Goal: Task Accomplishment & Management: Use online tool/utility

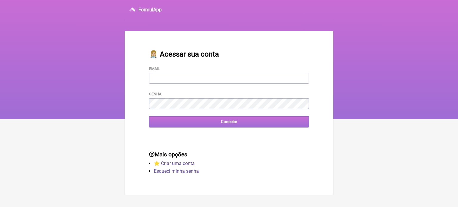
type input "[EMAIL_ADDRESS][DOMAIN_NAME]"
drag, startPoint x: 191, startPoint y: 125, endPoint x: 179, endPoint y: 118, distance: 13.7
click at [191, 125] on input "Conectar" at bounding box center [229, 121] width 160 height 11
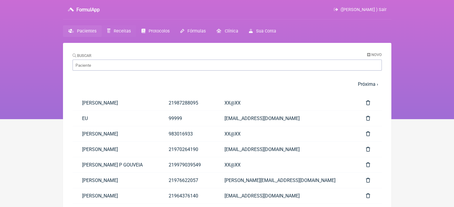
click at [116, 32] on span "Receitas" at bounding box center [122, 31] width 17 height 5
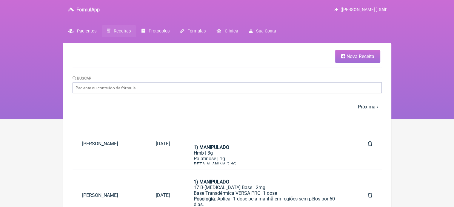
click at [363, 57] on span "Nova Receita" at bounding box center [360, 57] width 28 height 6
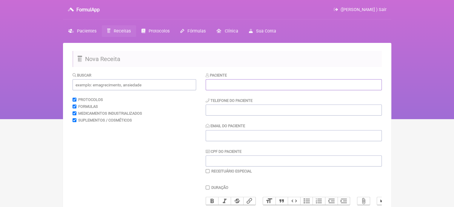
click at [222, 82] on input "text" at bounding box center [293, 84] width 176 height 11
paste input "[PERSON_NAME]"
type input "[PERSON_NAME]"
click at [226, 113] on input "tel" at bounding box center [293, 110] width 176 height 11
type input "21993413606"
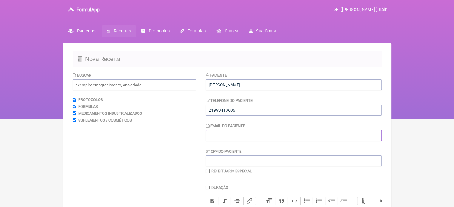
drag, startPoint x: 218, startPoint y: 135, endPoint x: 221, endPoint y: 132, distance: 4.6
click at [219, 135] on input "Email do Paciente" at bounding box center [293, 135] width 176 height 11
type input "X@X"
click at [107, 88] on input "text" at bounding box center [133, 84] width 123 height 11
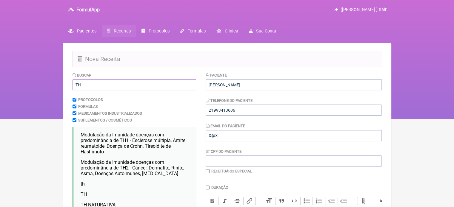
scroll to position [60, 0]
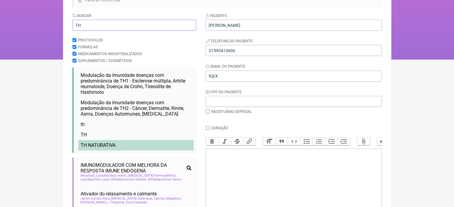
type input "TH"
click at [109, 141] on li "TH NATURATIVA" at bounding box center [135, 145] width 115 height 10
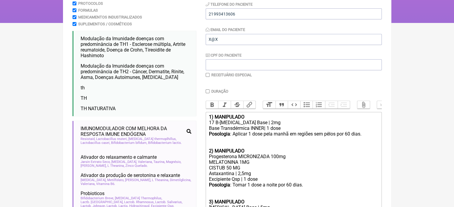
scroll to position [89, 0]
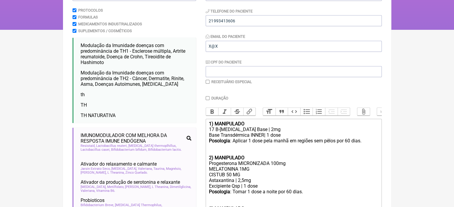
click at [206, 81] on input "checkbox" at bounding box center [207, 82] width 4 height 4
checkbox input "true"
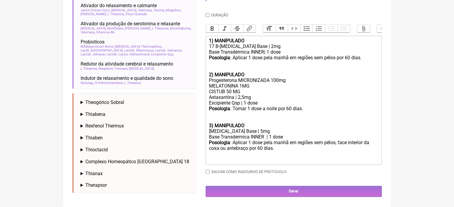
scroll to position [254, 0]
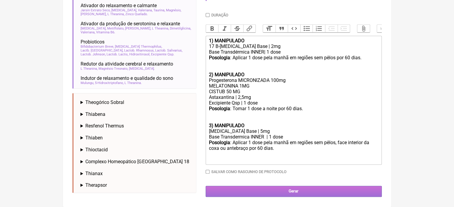
click at [318, 196] on input "Gerar" at bounding box center [293, 191] width 176 height 11
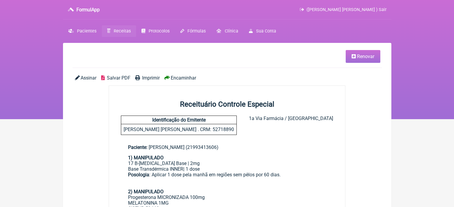
click at [144, 77] on span "Imprimir" at bounding box center [151, 78] width 18 height 6
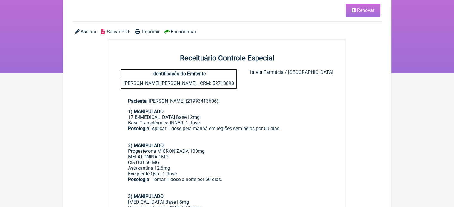
scroll to position [30, 0]
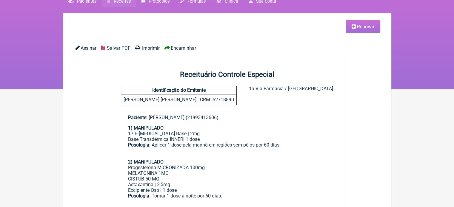
click at [349, 29] on link "Renovar" at bounding box center [362, 26] width 35 height 13
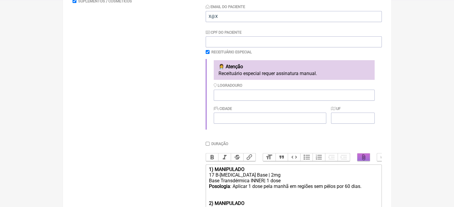
scroll to position [254, 0]
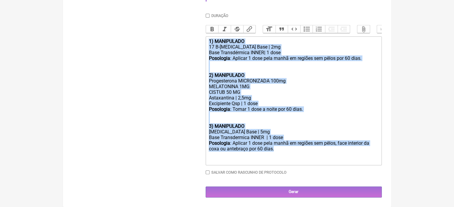
drag, startPoint x: 309, startPoint y: 151, endPoint x: 191, endPoint y: 42, distance: 160.4
click at [191, 42] on form "Buscar Protocolos Formulas Medicamentos Industrializados Suplementos / Cosmétic…" at bounding box center [226, 11] width 309 height 373
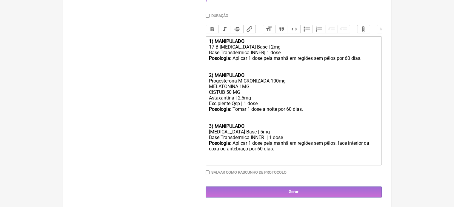
type trix-editor "<div><br><br><br></div>"
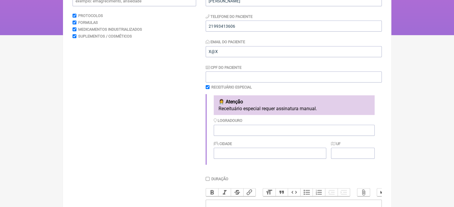
scroll to position [76, 0]
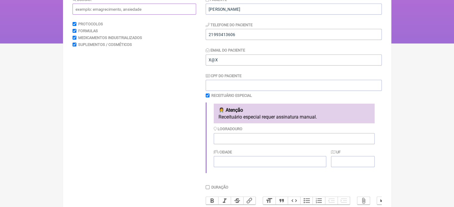
click at [95, 9] on input "text" at bounding box center [133, 9] width 123 height 11
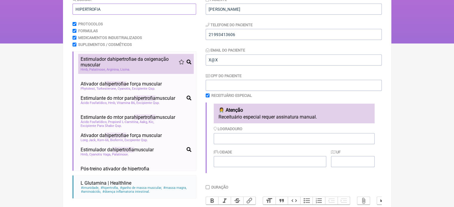
type input "HIPERTROFIA"
click at [107, 64] on span "Estimulador da hipertrofia e da oxigenação muscular" at bounding box center [130, 61] width 98 height 11
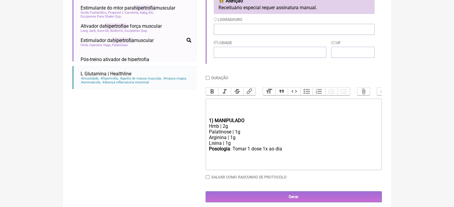
scroll to position [195, 0]
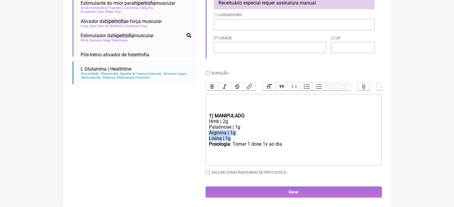
drag, startPoint x: 240, startPoint y: 138, endPoint x: 198, endPoint y: 133, distance: 41.7
click at [198, 133] on form "Buscar HIPERTROFIA Protocolos Formulas Medicamentos Industrializados Suplemento…" at bounding box center [226, 39] width 309 height 315
click at [225, 120] on div "Hmb | 2g" at bounding box center [292, 122] width 169 height 6
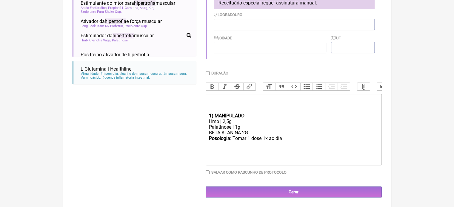
click at [250, 133] on div "BETA ALANINA 2G" at bounding box center [292, 133] width 169 height 6
click at [280, 151] on div "Posologia : Tomar 1 dose 1x ao dia ㅤ" at bounding box center [292, 153] width 169 height 12
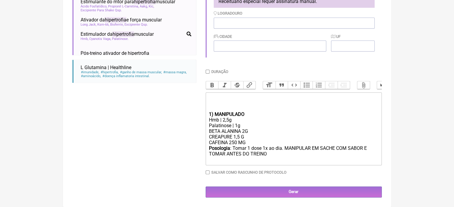
type trix-editor "<div><br><br><br></div><div><strong>1) MANIPULADO</strong></div><div>Hmb | 2,5g…"
click at [208, 174] on input "Salvar como rascunho de Protocolo" at bounding box center [207, 173] width 4 height 4
checkbox input "true"
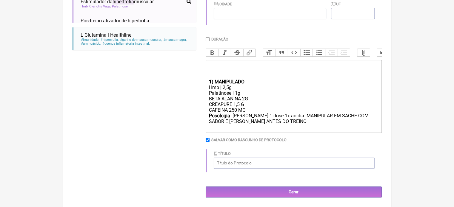
scroll to position [230, 0]
click at [240, 166] on input "Título" at bounding box center [293, 163] width 161 height 11
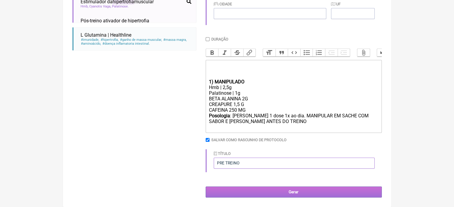
type input "PRE TREINO"
click at [243, 191] on input "Gerar" at bounding box center [293, 192] width 176 height 11
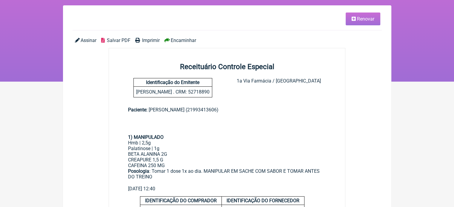
scroll to position [30, 0]
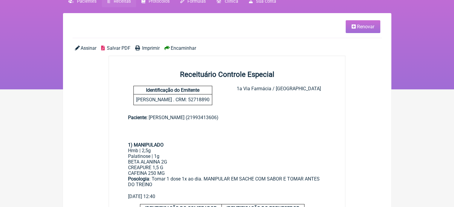
click at [359, 26] on span "Renovar" at bounding box center [365, 27] width 17 height 6
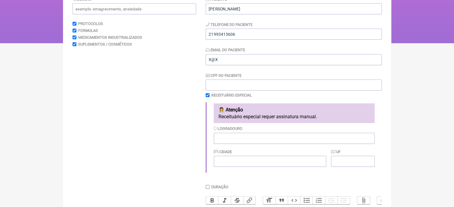
scroll to position [89, 0]
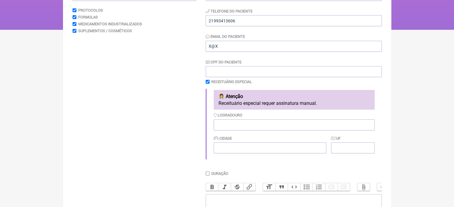
click at [210, 81] on div "Receituário Especial" at bounding box center [293, 82] width 176 height 4
click at [209, 81] on input "checkbox" at bounding box center [207, 82] width 4 height 4
checkbox input "false"
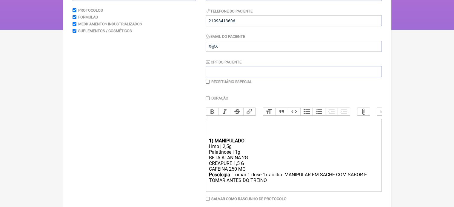
click at [207, 97] on input "Duração" at bounding box center [207, 98] width 4 height 4
checkbox input "true"
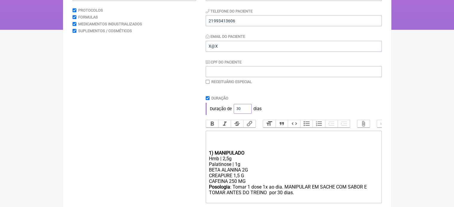
drag, startPoint x: 238, startPoint y: 108, endPoint x: 233, endPoint y: 97, distance: 12.7
click at [232, 108] on div "Duração de 30 dias" at bounding box center [293, 109] width 176 height 12
type input "60"
drag, startPoint x: 271, startPoint y: 107, endPoint x: 273, endPoint y: 105, distance: 3.2
click at [272, 106] on div "Duração de 60 dias" at bounding box center [293, 109] width 176 height 12
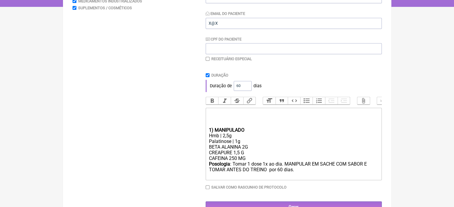
scroll to position [132, 0]
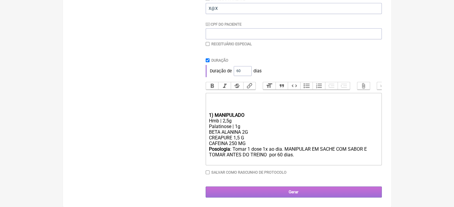
click at [266, 192] on input "Gerar" at bounding box center [293, 192] width 176 height 11
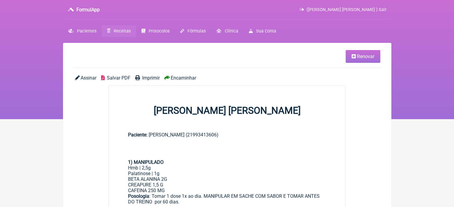
click at [148, 77] on span "Imprimir" at bounding box center [151, 78] width 18 height 6
click at [369, 58] on span "Renovar" at bounding box center [365, 57] width 17 height 6
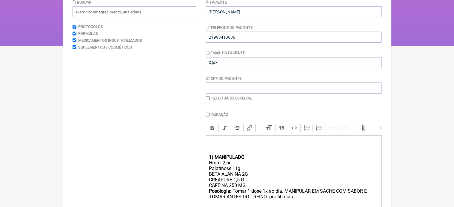
scroll to position [89, 0]
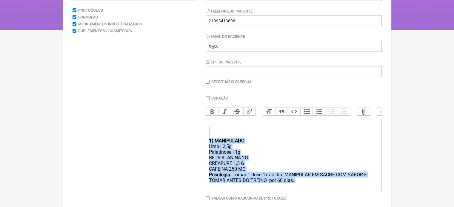
drag, startPoint x: 291, startPoint y: 189, endPoint x: 199, endPoint y: 139, distance: 104.5
click at [199, 139] on form "Buscar Protocolos Formulas Medicamentos Industrializados Suplementos / Cosmétic…" at bounding box center [226, 103] width 309 height 241
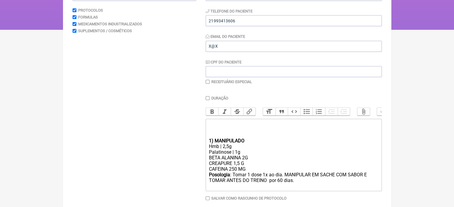
type trix-editor "<div><br><br><br></div>"
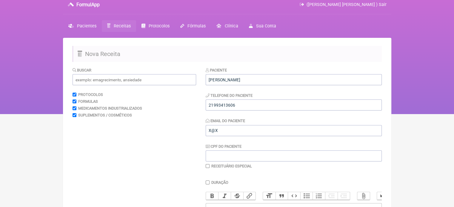
scroll to position [0, 0]
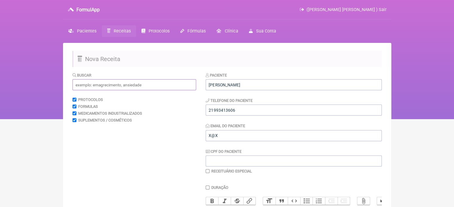
click at [90, 86] on input "text" at bounding box center [133, 84] width 123 height 11
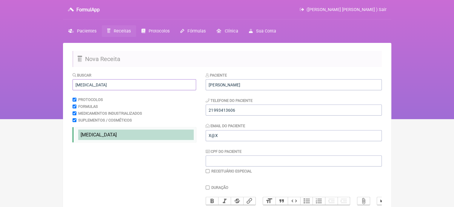
type input "WEGOVY"
click at [93, 137] on span "WEGOVY" at bounding box center [99, 135] width 36 height 6
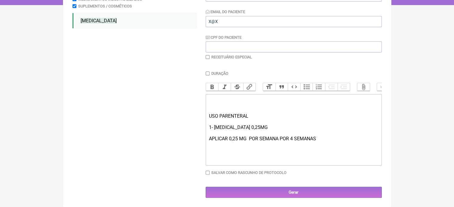
scroll to position [119, 0]
drag, startPoint x: 250, startPoint y: 126, endPoint x: 213, endPoint y: 127, distance: 37.0
click at [213, 127] on div "USO PARENTERAL 1- WEGOVY 0,25MG APLICAR 0,25 MG POR SEMANA POR 4 SEMANAS" at bounding box center [292, 133] width 169 height 40
drag, startPoint x: 238, startPoint y: 140, endPoint x: 230, endPoint y: 140, distance: 8.1
click at [230, 140] on div "USO PARENTERAL 1- TIRZERPATIDA 26MG/ ML APLICAR 0,25 MG POR SEMANA POR 4 SEMANAS" at bounding box center [292, 133] width 169 height 40
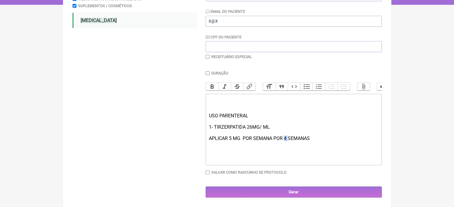
drag, startPoint x: 287, startPoint y: 138, endPoint x: 284, endPoint y: 140, distance: 3.1
click at [284, 140] on div "USO PARENTERAL 1- TIRZERPATIDA 26MG/ ML APLICAR 5 MG POR SEMANA POR 4 SEMANAS" at bounding box center [292, 133] width 169 height 40
drag, startPoint x: 312, startPoint y: 138, endPoint x: 273, endPoint y: 140, distance: 38.2
click at [273, 140] on div "USO PARENTERAL 1- TIRZERPATIDA 26MG/ ML APLICAR 5 MG POR SEMANA POR 4 SEMANAS" at bounding box center [292, 133] width 169 height 40
click at [272, 127] on div "USO PARENTERAL 1- TIRZERPATIDA 26MG/ ML APLICAR 5 MG POR SEMANA ." at bounding box center [292, 133] width 169 height 40
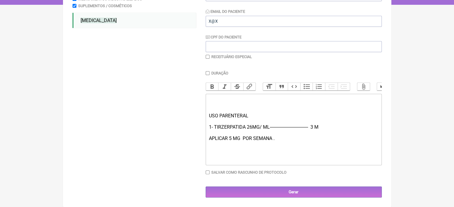
type trix-editor "<div><br><br><br></div><div>USO PARENTERAL&nbsp;<br><br>1- TIRZERPATIDA 26MG/ M…"
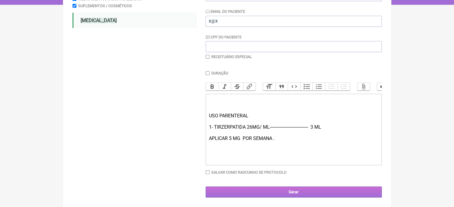
click at [289, 197] on input "Gerar" at bounding box center [293, 192] width 176 height 11
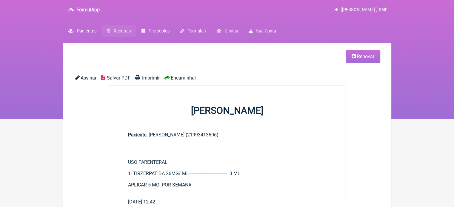
click at [355, 56] on icon at bounding box center [353, 56] width 4 height 5
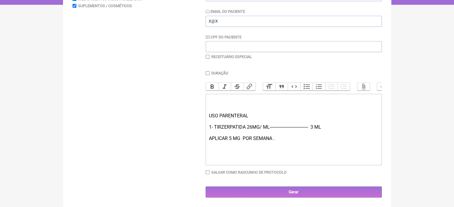
scroll to position [119, 0]
click at [208, 173] on input "Salvar como rascunho de Protocolo" at bounding box center [207, 173] width 4 height 4
checkbox input "true"
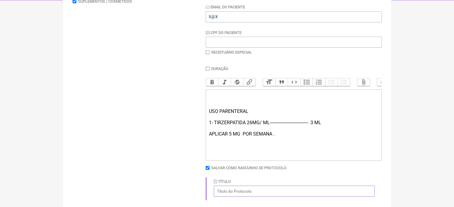
click at [234, 197] on input "Título" at bounding box center [293, 191] width 161 height 11
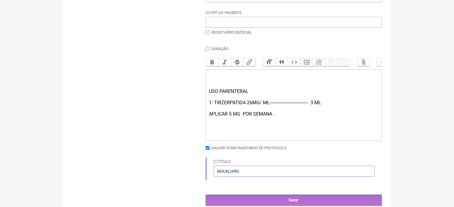
scroll to position [151, 0]
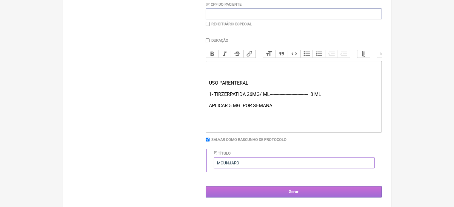
type input "MOUNJARO"
click at [292, 189] on input "Gerar" at bounding box center [293, 191] width 176 height 11
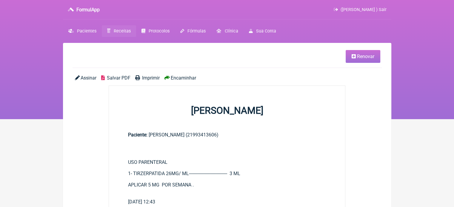
click at [150, 77] on span "Imprimir" at bounding box center [151, 78] width 18 height 6
click at [118, 30] on span "Receitas" at bounding box center [122, 31] width 17 height 5
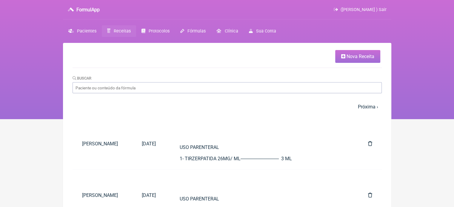
click at [350, 58] on span "Nova Receita" at bounding box center [360, 57] width 28 height 6
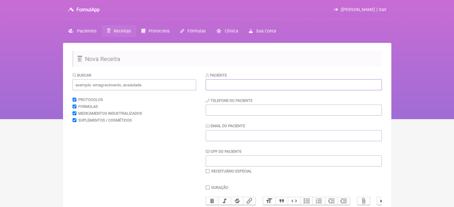
click at [256, 83] on input "text" at bounding box center [293, 84] width 176 height 11
paste input "[PERSON_NAME]"
type input "[PERSON_NAME]"
click at [254, 111] on input "tel" at bounding box center [293, 110] width 176 height 11
type input "21974693307"
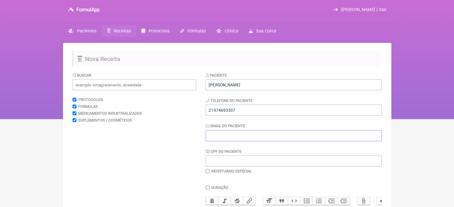
click at [222, 137] on input "Email do Paciente" at bounding box center [293, 135] width 176 height 11
type input "X@X"
click at [120, 84] on input "text" at bounding box center [133, 84] width 123 height 11
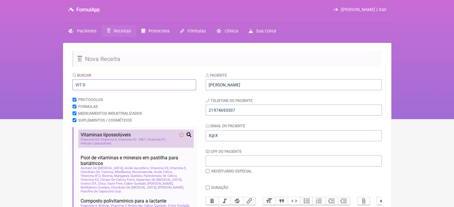
type input "VIT D"
click at [122, 140] on span "Vitamina K2 - Mk7" at bounding box center [132, 140] width 28 height 4
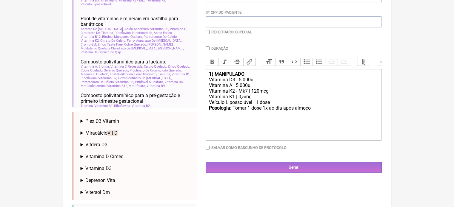
scroll to position [143, 0]
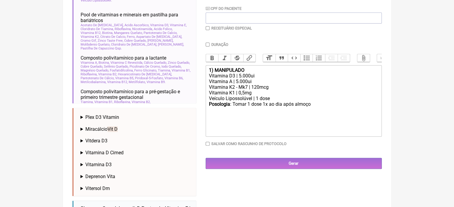
click at [239, 78] on div "Vitamina D3 | 5.000ui" at bounding box center [292, 76] width 169 height 6
drag, startPoint x: 241, startPoint y: 85, endPoint x: 236, endPoint y: 85, distance: 4.8
click at [236, 84] on div "Vitamina A | 5.000ui" at bounding box center [292, 82] width 169 height 6
click at [311, 108] on div "Posologia : Tomar 1 dose 1x ao dia após almoço ㅤ" at bounding box center [292, 107] width 169 height 12
type trix-editor "<div><strong>1) MANIPULADO</strong></div><div>Vitamina D3 | 15.000ui</div><div>…"
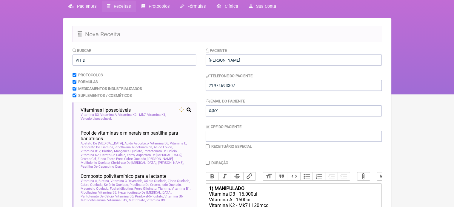
scroll to position [24, 0]
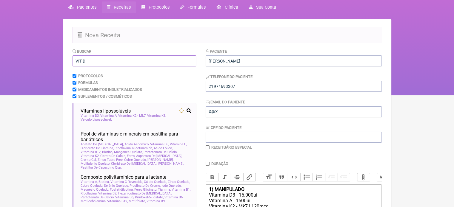
drag, startPoint x: 89, startPoint y: 63, endPoint x: 66, endPoint y: 58, distance: 23.4
click at [61, 64] on div "FormulApp (Flavio Caldas Caetano ) Sair Pacientes Receitas Protocolos Fórmulas …" at bounding box center [227, 35] width 454 height 119
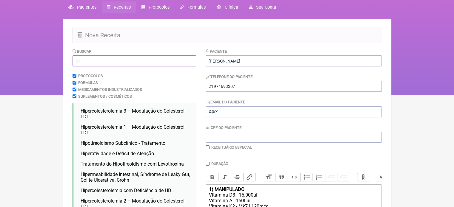
type input "H"
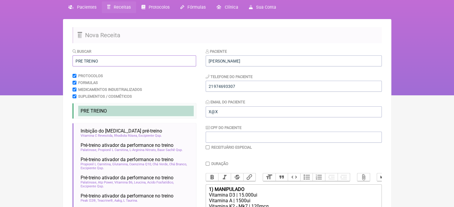
type input "PRE TREINO"
click at [98, 108] on li "PRE TREINO" at bounding box center [135, 111] width 115 height 10
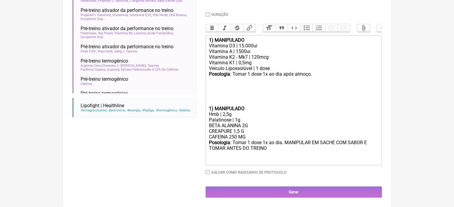
scroll to position [179, 0]
drag, startPoint x: 245, startPoint y: 131, endPoint x: 200, endPoint y: 131, distance: 44.7
click at [200, 131] on form "Buscar PRE TREINO Protocolos Formulas Medicamentos Industrializados Suplementos…" at bounding box center [226, 48] width 309 height 299
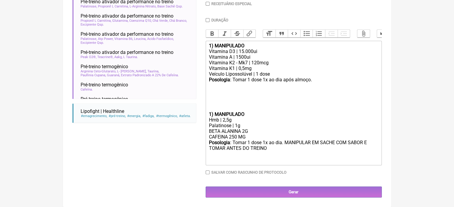
scroll to position [173, 0]
drag, startPoint x: 247, startPoint y: 137, endPoint x: 200, endPoint y: 137, distance: 46.8
click at [200, 137] on form "Buscar PRE TREINO Protocolos Formulas Medicamentos Industrializados Suplementos…" at bounding box center [226, 51] width 309 height 293
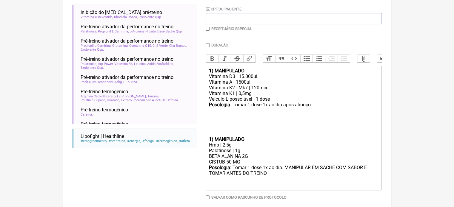
scroll to position [114, 0]
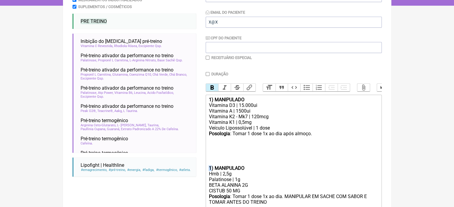
drag, startPoint x: 210, startPoint y: 172, endPoint x: 200, endPoint y: 175, distance: 9.8
click at [200, 175] on form "Buscar PRE TREINO Protocolos Formulas Medicamentos Industrializados Suplementos…" at bounding box center [226, 105] width 309 height 293
type trix-editor "<div><strong>1) MANIPULADO</strong></div><div>Vitamina D3 | 15.000ui</div><div>…"
click at [207, 75] on input "Duração" at bounding box center [207, 74] width 4 height 4
checkbox input "true"
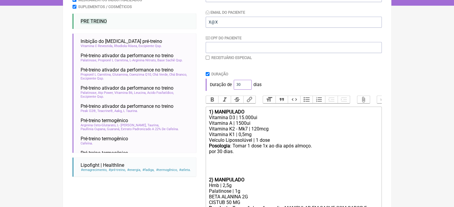
drag, startPoint x: 238, startPoint y: 85, endPoint x: 219, endPoint y: 78, distance: 19.8
click at [215, 86] on div "Duração de 30 dias" at bounding box center [293, 85] width 176 height 12
type input "60"
click at [267, 77] on div "Duração Duração de 60 dias" at bounding box center [293, 81] width 176 height 19
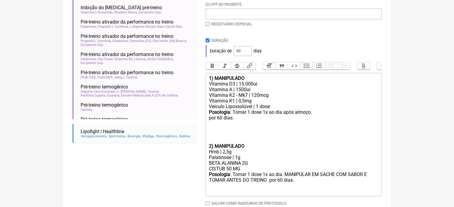
scroll to position [184, 0]
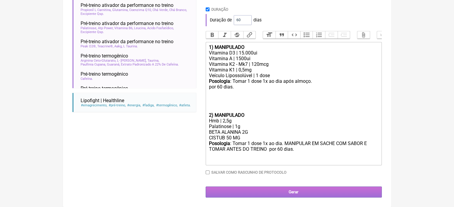
click at [278, 188] on input "Gerar" at bounding box center [293, 192] width 176 height 11
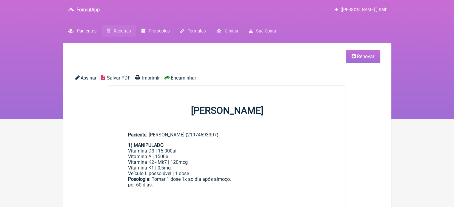
click at [148, 76] on span "Imprimir" at bounding box center [151, 78] width 18 height 6
click at [360, 51] on link "Renovar" at bounding box center [362, 56] width 35 height 13
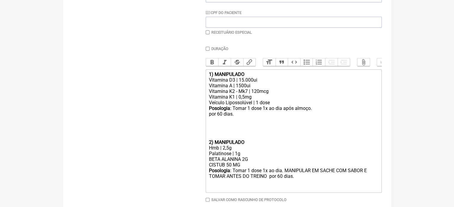
scroll to position [149, 0]
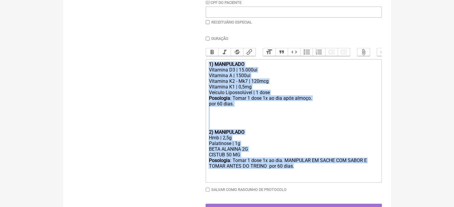
drag, startPoint x: 303, startPoint y: 172, endPoint x: 208, endPoint y: 65, distance: 142.8
click at [208, 65] on trix-editor "1) MANIPULADO Vitamina D3 | 15.000ui Vitamina A | 1500ui Vitamina K2 - Mk7 | 12…" at bounding box center [293, 120] width 176 height 123
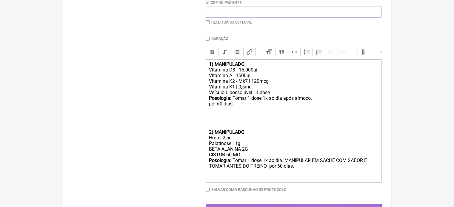
type trix-editor "<div><br><br><br></div>"
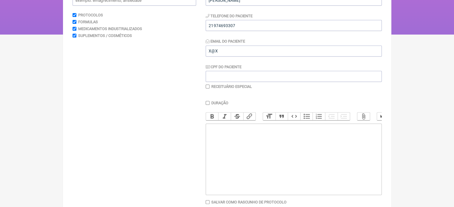
scroll to position [0, 0]
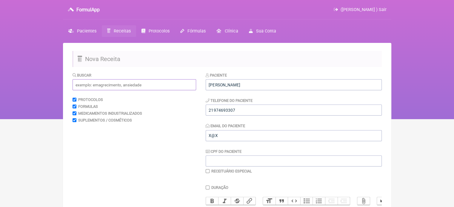
click at [95, 84] on input "text" at bounding box center [133, 84] width 123 height 11
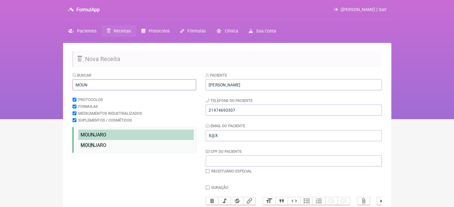
type input "MOUN"
click at [98, 134] on span "MOUN JARO" at bounding box center [94, 135] width 26 height 6
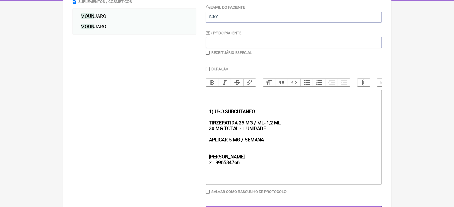
scroll to position [123, 0]
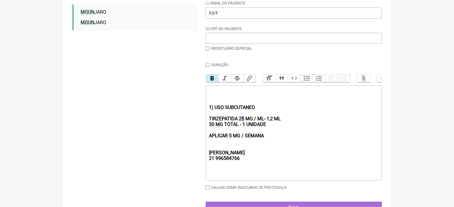
click at [242, 123] on strong "1) USO SUBCUTANEO TIRZEPATIDA 25 MG / ML- 1,2 ML 30 MG TOTAL - 1 UNIDADE APLICA…" at bounding box center [244, 133] width 72 height 57
drag, startPoint x: 267, startPoint y: 128, endPoint x: 194, endPoint y: 129, distance: 73.4
click at [194, 129] on form "Buscar MOUN Protocolos Formulas Medicamentos Industrializados Suplementos / Cos…" at bounding box center [226, 81] width 309 height 264
drag, startPoint x: 271, startPoint y: 122, endPoint x: 265, endPoint y: 123, distance: 6.0
click at [265, 123] on strong "1) USO SUBCUTANEO TIRZEPATIDA 26 MG / ML- 1,2 ML APLICAR 5 MG / SEMANA REBECCA …" at bounding box center [244, 133] width 72 height 57
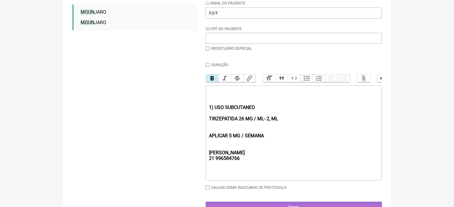
type trix-editor "<div><br><br><br></div><div><strong>1) USO SUBCUTANEO&nbsp;<br><br>TIRZEPATIDA …"
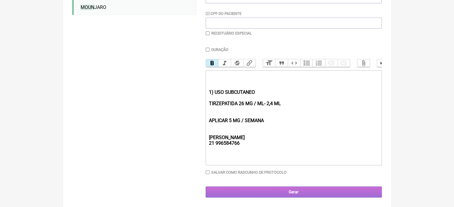
click at [270, 192] on input "Gerar" at bounding box center [293, 192] width 176 height 11
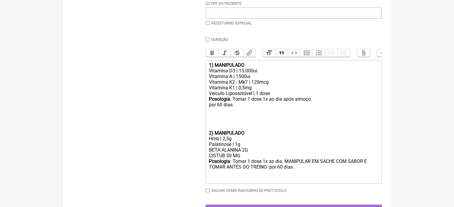
scroll to position [172, 0]
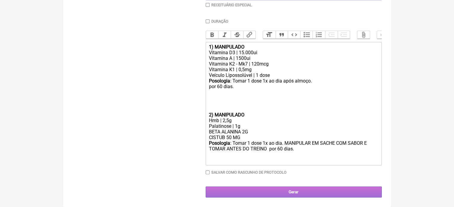
click at [296, 189] on input "Gerar" at bounding box center [293, 192] width 176 height 11
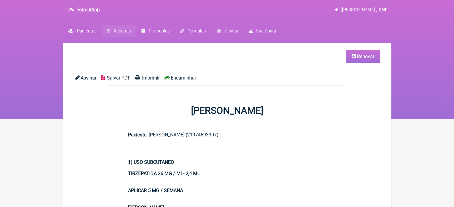
click at [146, 78] on span "Imprimir" at bounding box center [151, 78] width 18 height 6
click at [76, 30] on link "Pacientes" at bounding box center [82, 31] width 39 height 12
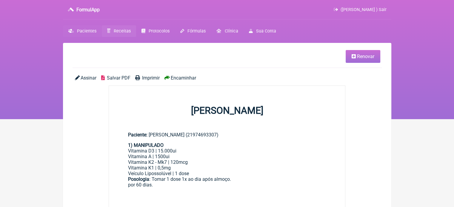
click at [86, 29] on span "Pacientes" at bounding box center [86, 31] width 19 height 5
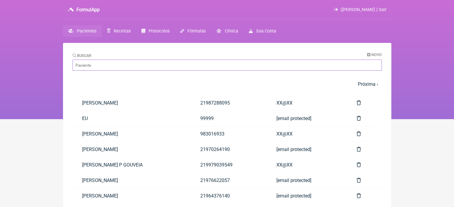
click at [138, 67] on input "Buscar" at bounding box center [226, 65] width 309 height 11
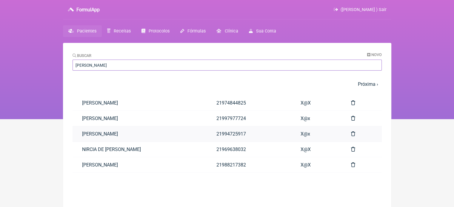
type input "[PERSON_NAME]"
click at [160, 130] on link "[PERSON_NAME]" at bounding box center [139, 133] width 134 height 15
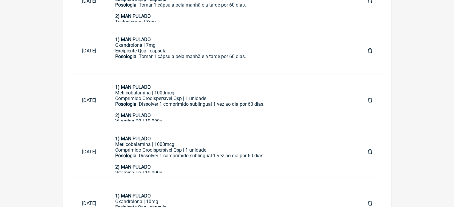
scroll to position [545, 0]
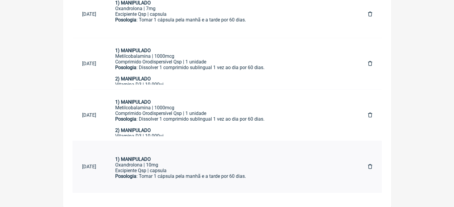
click at [194, 165] on div "Oxandrolona | 10mg" at bounding box center [231, 165] width 233 height 6
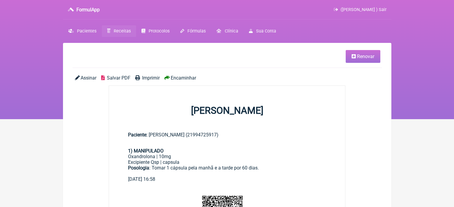
click at [350, 59] on link "Renovar" at bounding box center [362, 56] width 35 height 13
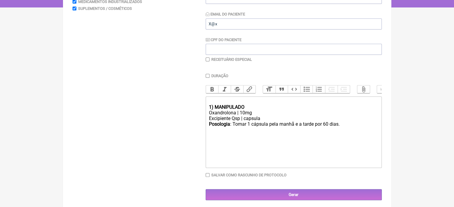
scroll to position [119, 0]
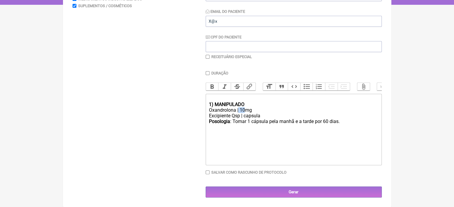
drag, startPoint x: 243, startPoint y: 109, endPoint x: 238, endPoint y: 110, distance: 5.4
click at [238, 110] on div "Oxandrolona | 10mg" at bounding box center [292, 110] width 169 height 6
click at [343, 126] on div "Posologia : Tomar 1 cápsula pela manhã e a tarde por 60 dias." at bounding box center [292, 124] width 169 height 11
type trix-editor "<div><br></div><div><strong>1) MANIPULADO</strong></div><div>Oxandrolona |7mg</…"
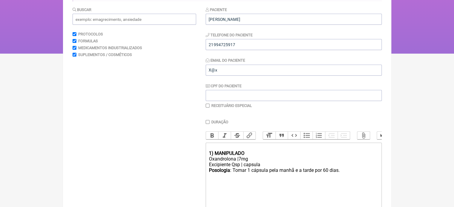
scroll to position [0, 0]
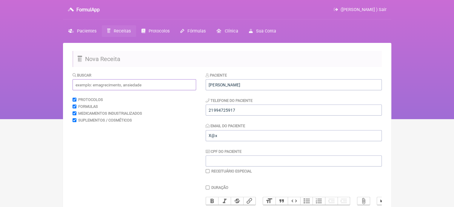
click at [104, 84] on input "text" at bounding box center [133, 84] width 123 height 11
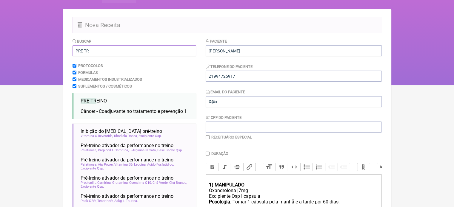
scroll to position [60, 0]
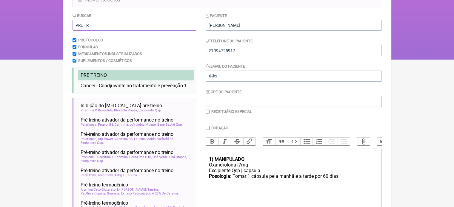
type input "PRE TR"
click at [105, 77] on span "PRE TR EINO" at bounding box center [94, 75] width 26 height 6
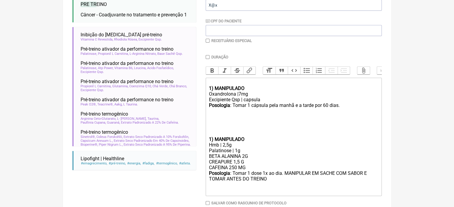
scroll to position [149, 0]
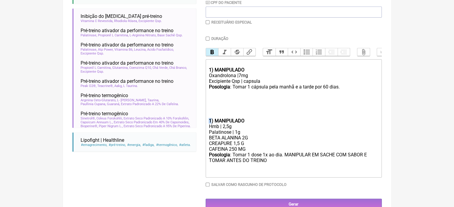
drag, startPoint x: 210, startPoint y: 125, endPoint x: 206, endPoint y: 125, distance: 4.2
click at [206, 125] on trix-editor "1) MANIPULADO Oxandrolona |7mg Excipiente Qsp | capsula Posologia : Tomar 1 cáp…" at bounding box center [293, 118] width 176 height 118
click at [207, 126] on trix-editor "1) MANIPULADO Oxandrolona |7mg Excipiente Qsp | capsula Posologia : Tomar 1 cáp…" at bounding box center [293, 118] width 176 height 118
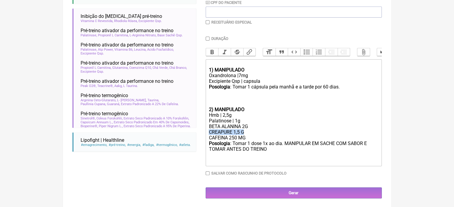
drag, startPoint x: 249, startPoint y: 137, endPoint x: 203, endPoint y: 137, distance: 46.2
click at [203, 137] on form "Buscar PRE TR Protocolos Formulas Medicamentos Industrializados Suplementos / C…" at bounding box center [226, 61] width 309 height 276
type trix-editor "<div><br></div><div><strong>1) MANIPULADO</strong></div><div>Oxandrolona |7mg</…"
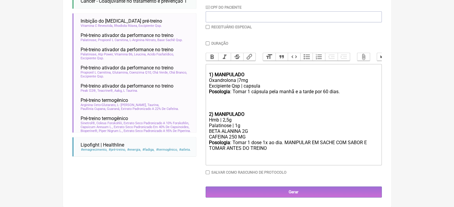
click at [246, 138] on div "BETA ALANINA 2G CAFEINA 250 MG" at bounding box center [292, 134] width 169 height 11
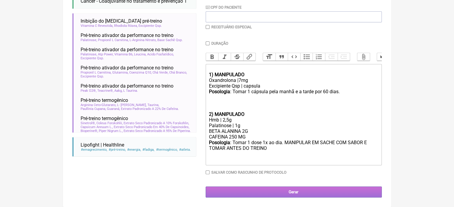
click at [254, 190] on input "Gerar" at bounding box center [293, 192] width 176 height 11
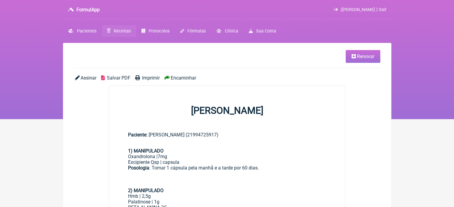
click at [145, 78] on span "Imprimir" at bounding box center [151, 78] width 18 height 6
click at [356, 60] on link "Renovar" at bounding box center [362, 56] width 35 height 13
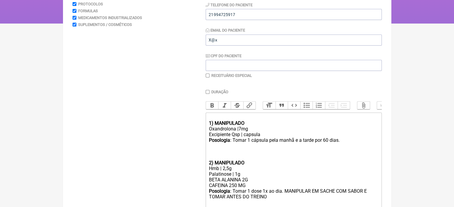
scroll to position [119, 0]
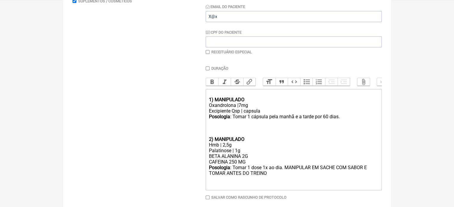
click at [208, 52] on input "checkbox" at bounding box center [207, 52] width 4 height 4
checkbox input "true"
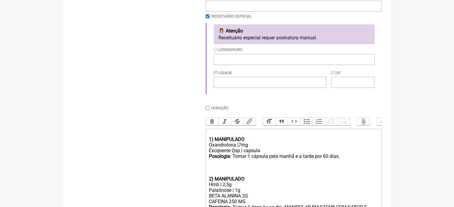
scroll to position [226, 0]
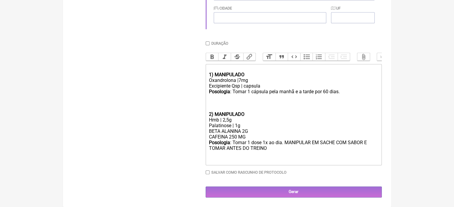
click at [279, 150] on div "Posologia : Tomar 1 dose 1x ao dia. MANIPULAR EM SACHE COM SABOR E TOMAR ANTES …" at bounding box center [292, 151] width 169 height 23
type trix-editor "<div><br></div><div><strong>1) MANIPULADO</strong></div><div>Oxandrolona |7mg</…"
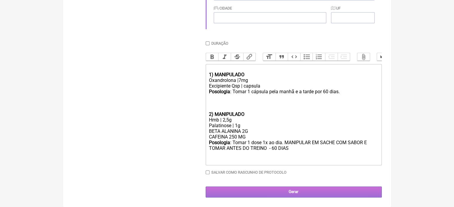
click at [284, 188] on input "Gerar" at bounding box center [293, 192] width 176 height 11
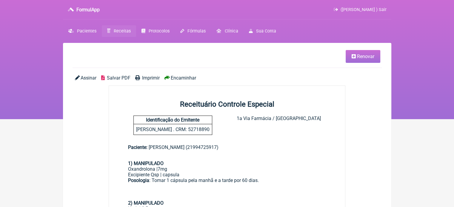
click at [153, 77] on span "Imprimir" at bounding box center [151, 78] width 18 height 6
click at [363, 57] on span "Renovar" at bounding box center [365, 57] width 17 height 6
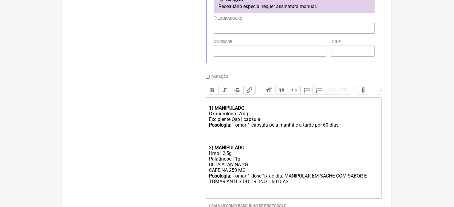
scroll to position [209, 0]
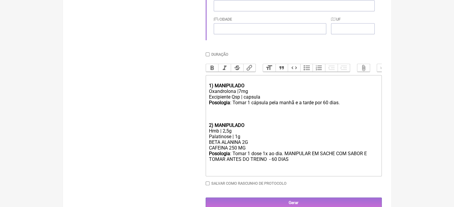
drag, startPoint x: 303, startPoint y: 167, endPoint x: 212, endPoint y: 82, distance: 124.7
click at [212, 82] on trix-editor "1) MANIPULADO Oxandrolona |7mg Excipiente Qsp | capsula Posologia : Tomar 1 cáp…" at bounding box center [293, 125] width 176 height 101
type trix-editor "<div><br><br><br></div>"
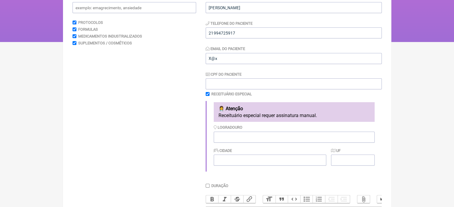
scroll to position [46, 0]
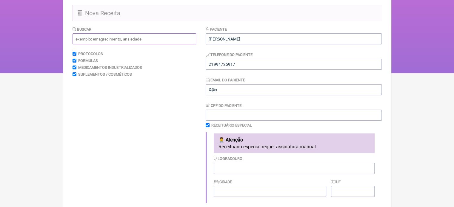
click at [102, 39] on input "text" at bounding box center [133, 38] width 123 height 11
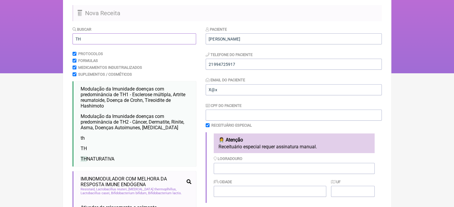
scroll to position [76, 0]
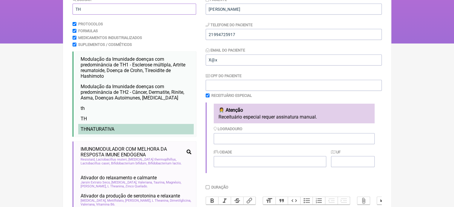
type input "TH"
click at [100, 128] on span "TH NATURATIVA" at bounding box center [98, 129] width 34 height 6
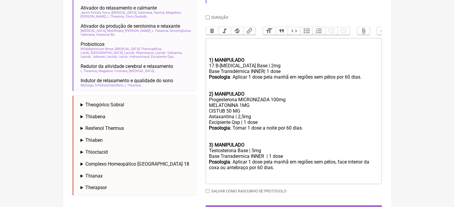
scroll to position [255, 0]
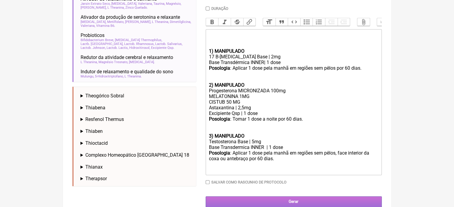
click at [277, 206] on input "Gerar" at bounding box center [293, 202] width 176 height 11
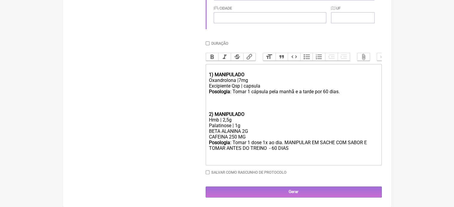
scroll to position [226, 0]
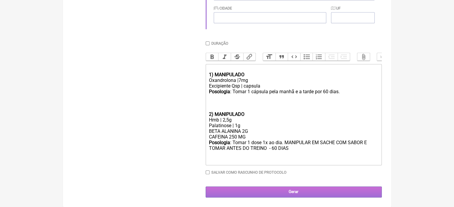
click at [288, 194] on input "Gerar" at bounding box center [293, 192] width 176 height 11
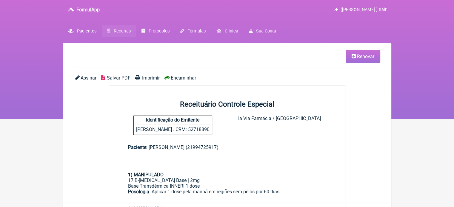
click at [149, 76] on span "Imprimir" at bounding box center [151, 78] width 18 height 6
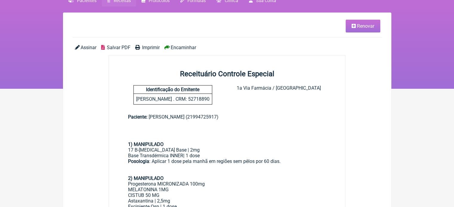
scroll to position [30, 0]
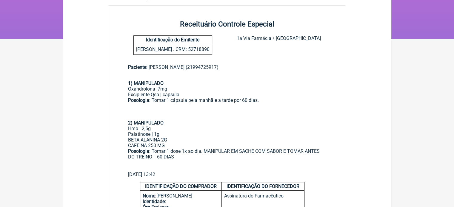
scroll to position [89, 0]
